Goal: Task Accomplishment & Management: Complete application form

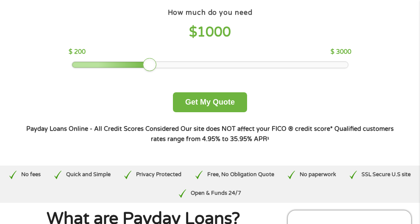
scroll to position [86, 0]
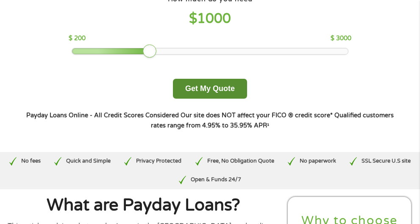
click at [197, 99] on button "Get My Quote" at bounding box center [210, 89] width 74 height 20
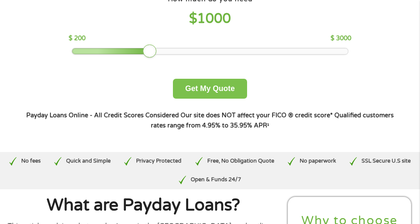
click at [156, 58] on div at bounding box center [150, 52] width 14 height 14
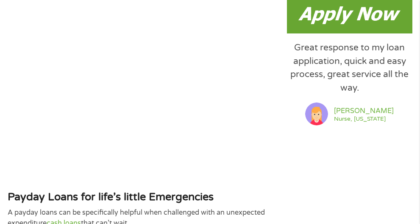
scroll to position [735, 0]
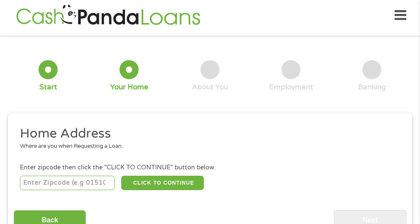
scroll to position [4, 0]
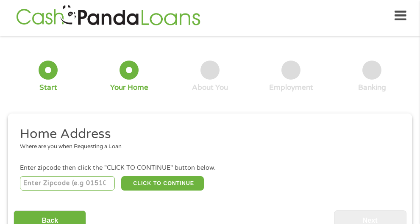
click at [28, 186] on input "number" at bounding box center [67, 183] width 95 height 14
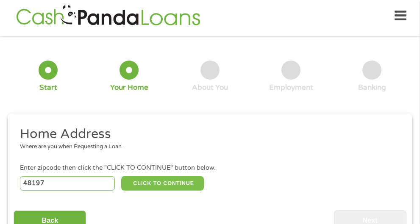
type input "48197"
click at [156, 186] on button "CLICK TO CONTINUE" at bounding box center [162, 183] width 83 height 14
type input "48197"
type input "Ypsilanti"
select select "[US_STATE]"
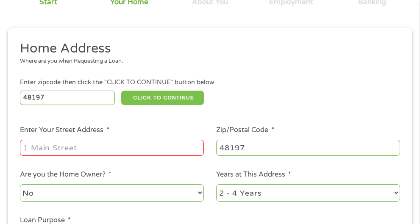
scroll to position [91, 0]
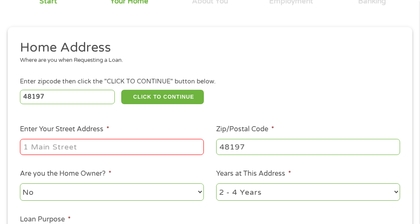
click at [44, 147] on input "Enter Your Street Address *" at bounding box center [112, 147] width 184 height 16
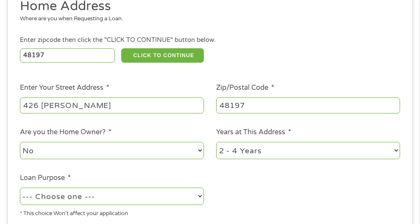
scroll to position [134, 0]
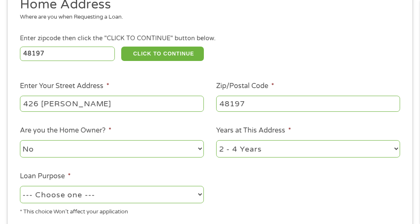
type input "426 [PERSON_NAME]"
click at [20, 140] on select "No Yes" at bounding box center [112, 148] width 184 height 17
select select "yes"
click option "Yes" at bounding box center [0, 0] width 0 height 0
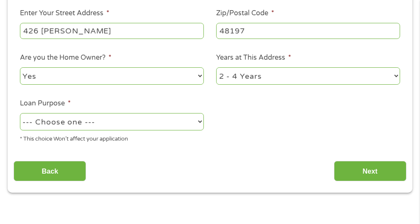
scroll to position [220, 0]
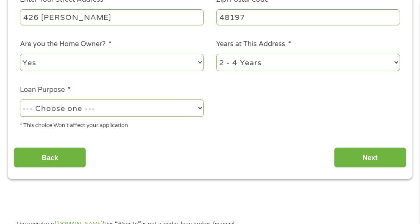
click at [20, 100] on select "--- Choose one --- Pay Bills Debt Consolidation Home Improvement Major Purchase…" at bounding box center [112, 108] width 184 height 17
select select "other"
click option "Other" at bounding box center [0, 0] width 0 height 0
click at [20, 100] on select "--- Choose one --- Pay Bills Debt Consolidation Home Improvement Major Purchase…" at bounding box center [112, 108] width 184 height 17
click at [55, 110] on select "--- Choose one --- Pay Bills Debt Consolidation Home Improvement Major Purchase…" at bounding box center [112, 108] width 184 height 17
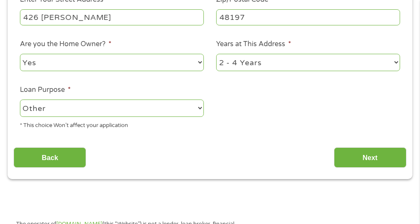
click at [216, 54] on select "1 Year or less 1 - 2 Years 2 - 4 Years Over 4 Years" at bounding box center [308, 62] width 184 height 17
select select "60months"
click option "Over 4 Years" at bounding box center [0, 0] width 0 height 0
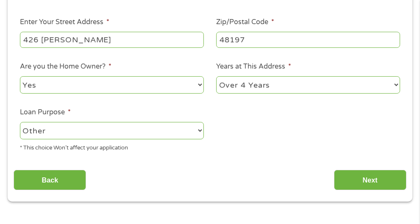
scroll to position [177, 0]
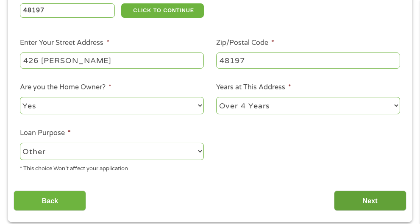
click at [382, 201] on input "Next" at bounding box center [370, 201] width 72 height 21
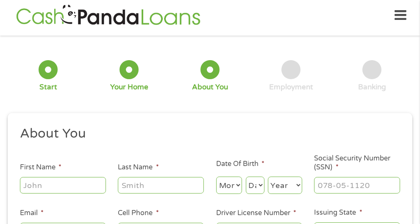
scroll to position [4, 0]
click at [55, 190] on input "First Name *" at bounding box center [63, 186] width 86 height 16
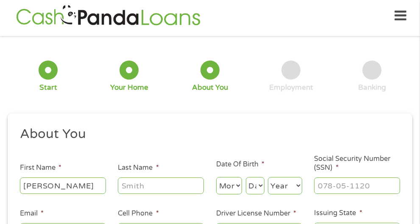
type input "[PERSON_NAME]"
click at [137, 89] on div "Your Home" at bounding box center [129, 87] width 38 height 9
click at [141, 180] on input "Last Name *" at bounding box center [161, 186] width 86 height 16
type input "Holland"
click at [249, 140] on h2 "About You" at bounding box center [207, 134] width 374 height 17
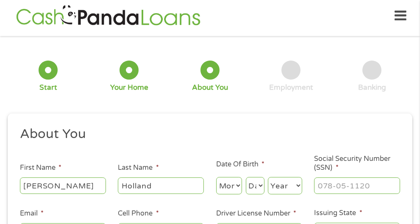
click at [216, 177] on select "Month 1 2 3 4 5 6 7 8 9 10 11 12" at bounding box center [229, 185] width 26 height 17
select select "10"
click option "10" at bounding box center [0, 0] width 0 height 0
click at [246, 177] on select "Day 1 2 3 4 5 6 7 8 9 10 11 12 13 14 15 16 17 18 19 20 21 22 23 24 25 26 27 28 …" at bounding box center [255, 185] width 19 height 17
select select "17"
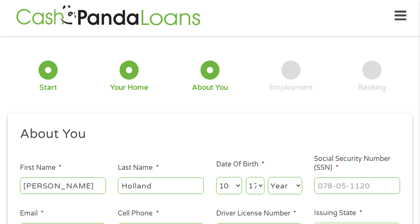
click option "17" at bounding box center [0, 0] width 0 height 0
click at [268, 177] on select "Year [DATE] 2006 2005 2004 2003 2002 2001 2000 1999 1998 1997 1996 1995 1994 19…" at bounding box center [285, 185] width 34 height 17
select select "1948"
click option "1948" at bounding box center [0, 0] width 0 height 0
click at [373, 188] on input "___-__-____" at bounding box center [357, 186] width 86 height 16
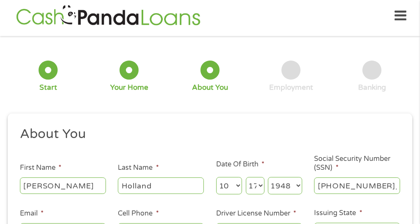
type input "365-48-7822"
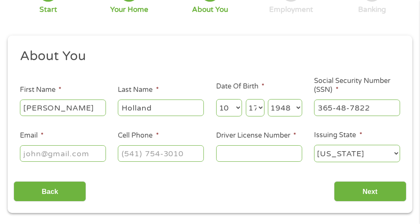
scroll to position [91, 0]
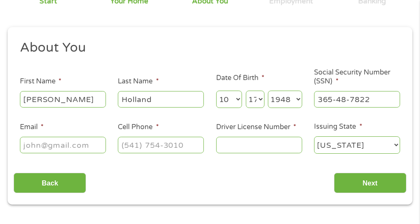
click at [90, 149] on input "Email *" at bounding box center [63, 145] width 86 height 16
type input "[PERSON_NAME][EMAIL_ADDRESS][DOMAIN_NAME]"
click at [227, 148] on input "Driver License Number *" at bounding box center [259, 145] width 86 height 16
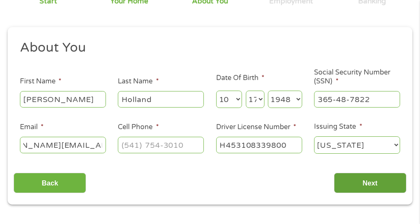
type input "H453108339800"
click at [383, 182] on input "Next" at bounding box center [370, 183] width 72 height 21
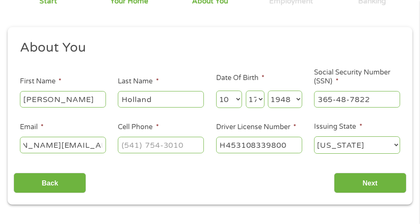
type input "(___) ___-____"
click at [187, 143] on input "(___) ___-____" at bounding box center [161, 145] width 86 height 16
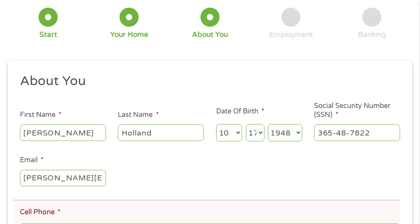
scroll to position [91, 0]
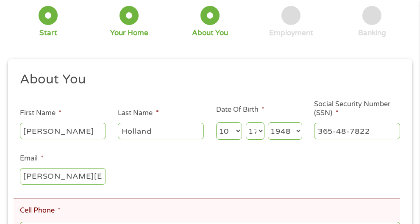
click at [103, 175] on input "[PERSON_NAME][EMAIL_ADDRESS][DOMAIN_NAME]" at bounding box center [63, 176] width 86 height 16
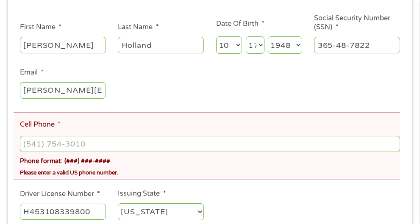
scroll to position [177, 0]
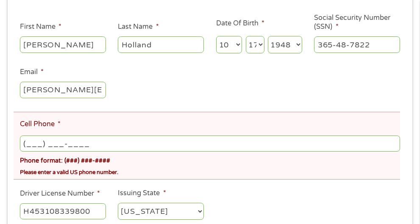
click at [91, 141] on input "(___) ___-____" at bounding box center [210, 144] width 380 height 16
type input "[PHONE_NUMBER]"
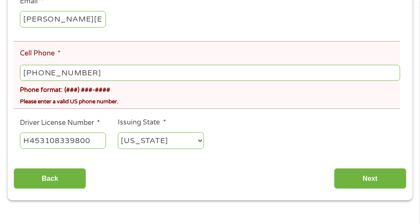
scroll to position [264, 0]
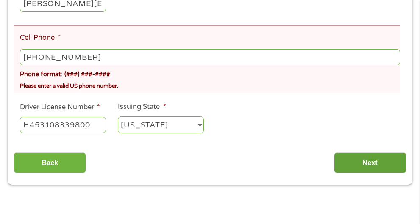
click at [359, 164] on input "Next" at bounding box center [370, 163] width 72 height 21
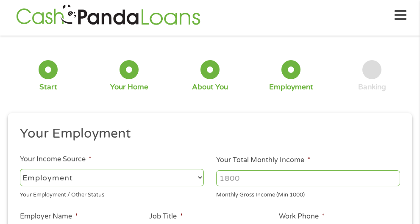
scroll to position [4, 0]
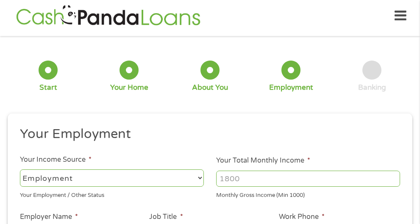
click at [248, 181] on input "Your Total Monthly Income *" at bounding box center [308, 179] width 184 height 16
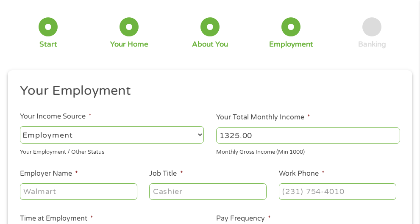
scroll to position [91, 0]
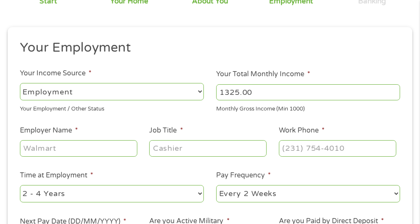
type input "1325.00"
click at [79, 149] on input "Employer Name *" at bounding box center [78, 148] width 117 height 16
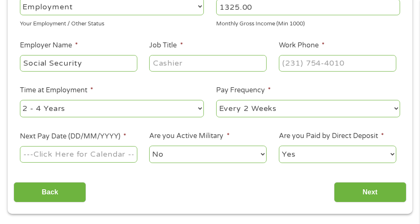
scroll to position [177, 0]
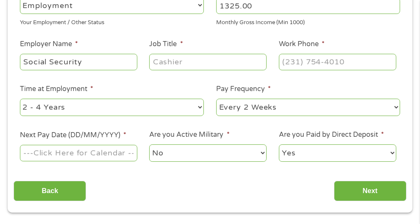
click at [88, 63] on input "Social Security" at bounding box center [78, 62] width 117 height 16
type input "S"
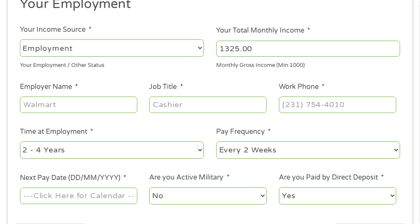
scroll to position [134, 0]
click at [255, 47] on input "1325.00" at bounding box center [308, 49] width 184 height 16
type input "(___) ___-____"
click at [351, 106] on input "(___) ___-____" at bounding box center [337, 105] width 117 height 16
click at [200, 106] on input "Job Title *" at bounding box center [207, 105] width 117 height 16
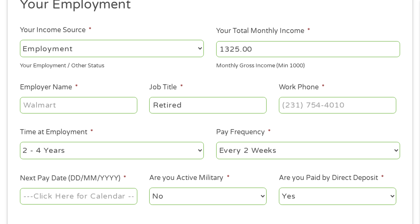
type input "Retired"
click at [216, 142] on select "--- Choose one --- Every 2 Weeks Every Week Monthly Semi-Monthly" at bounding box center [308, 150] width 184 height 17
select select "monthly"
click option "Monthly" at bounding box center [0, 0] width 0 height 0
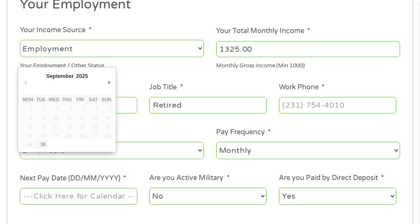
click at [127, 196] on input "Next Pay Date (DD/MM/YYYY) *" at bounding box center [78, 196] width 117 height 16
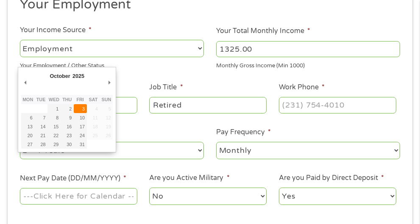
type input "[DATE]"
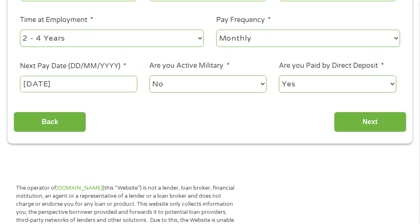
scroll to position [307, 0]
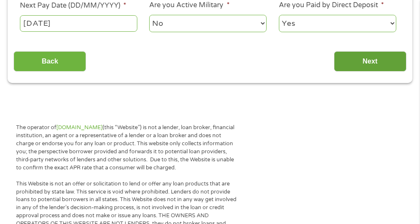
click at [370, 61] on input "Next" at bounding box center [370, 61] width 72 height 21
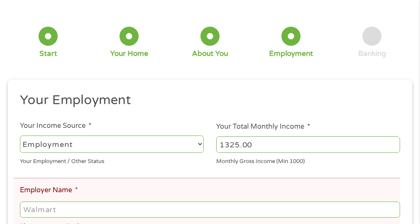
scroll to position [91, 0]
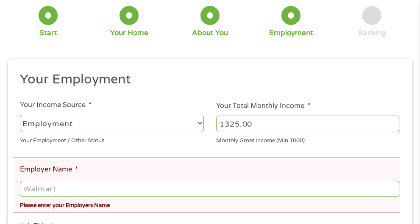
click at [20, 115] on select "--- Choose one --- Employment [DEMOGRAPHIC_DATA] Benefits" at bounding box center [112, 123] width 184 height 17
select select "benefits"
click option "Benefits" at bounding box center [0, 0] width 0 height 0
type input "Other"
type input "[PHONE_NUMBER]"
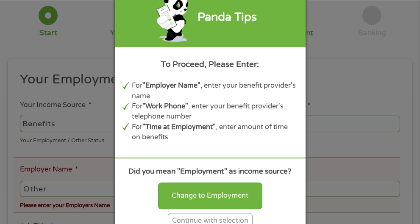
click at [287, 193] on div "Change to Employment Continue with selection" at bounding box center [209, 204] width 175 height 50
click at [351, 58] on div "Panda Tips To Proceed, Please Enter: For "Employer Name" , enter your benefit p…" at bounding box center [210, 112] width 420 height 224
click at [56, 186] on div "Panda Tips To Proceed, Please Enter: For "Employer Name" , enter your benefit p…" at bounding box center [210, 112] width 420 height 224
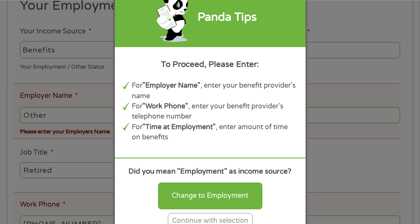
scroll to position [177, 0]
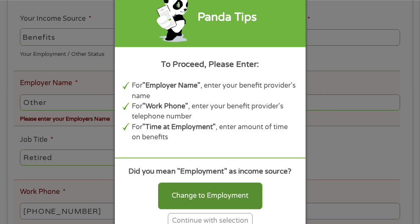
click at [189, 198] on div "Change to Employment" at bounding box center [210, 196] width 104 height 26
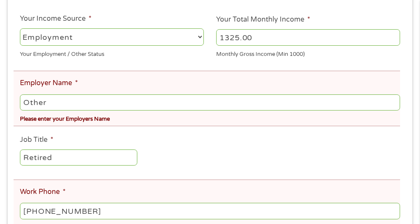
click at [20, 28] on select "--- Choose one --- Employment [DEMOGRAPHIC_DATA] Benefits" at bounding box center [112, 36] width 184 height 17
click option "Benefits" at bounding box center [0, 0] width 0 height 0
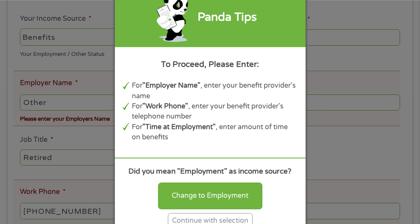
click at [229, 218] on div "Continue with selection" at bounding box center [210, 221] width 85 height 16
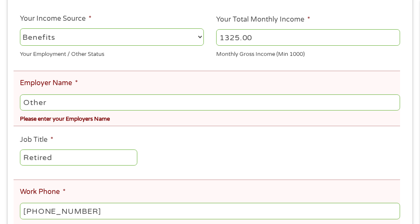
click at [20, 28] on select "--- Choose one --- Employment [DEMOGRAPHIC_DATA] Benefits" at bounding box center [112, 36] width 184 height 17
click at [63, 33] on select "--- Choose one --- Employment [DEMOGRAPHIC_DATA] Benefits" at bounding box center [112, 36] width 184 height 17
click at [20, 28] on select "--- Choose one --- Employment [DEMOGRAPHIC_DATA] Benefits" at bounding box center [112, 36] width 184 height 17
select select "benefits"
click option "Benefits" at bounding box center [0, 0] width 0 height 0
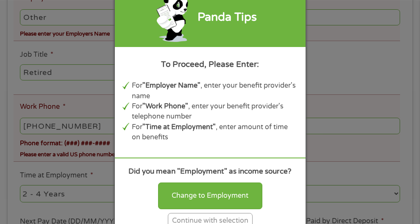
scroll to position [264, 0]
